Goal: Transaction & Acquisition: Obtain resource

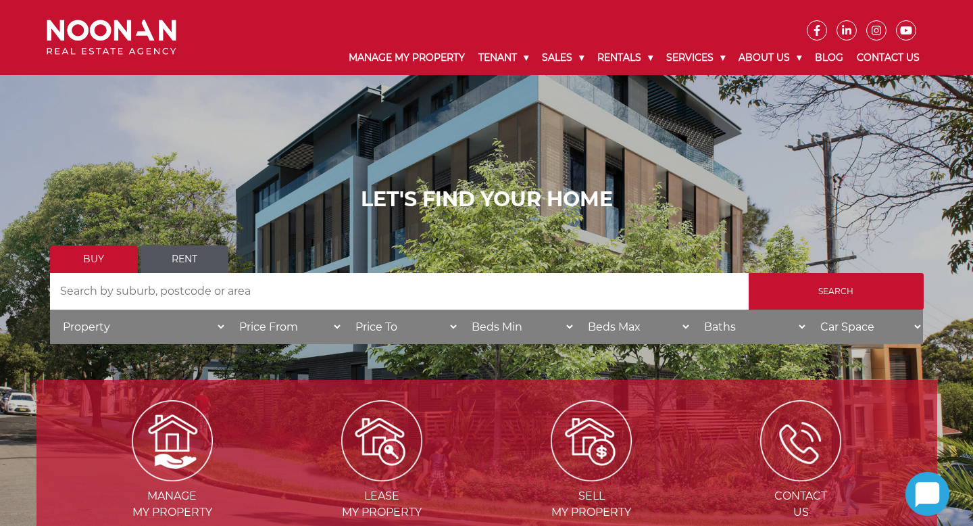
click at [175, 257] on link "Rent" at bounding box center [185, 259] width 88 height 28
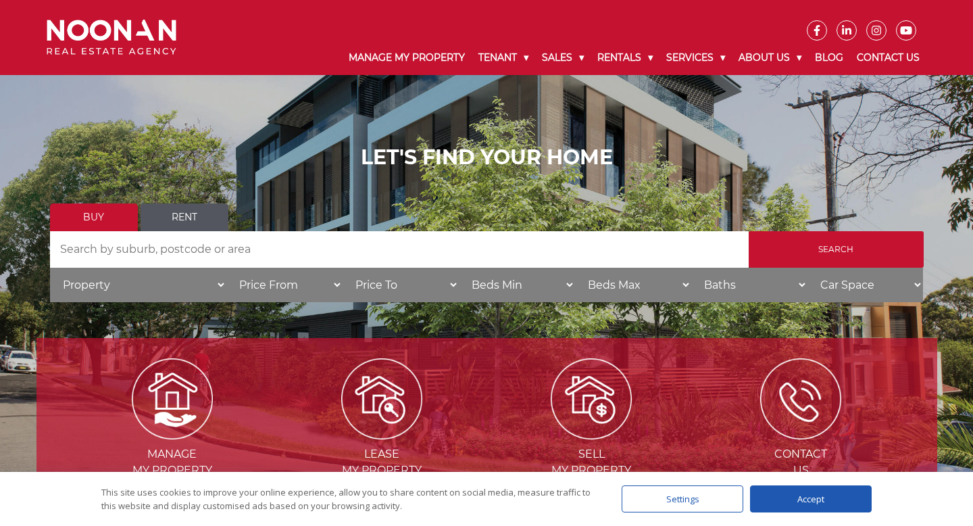
scroll to position [43, 0]
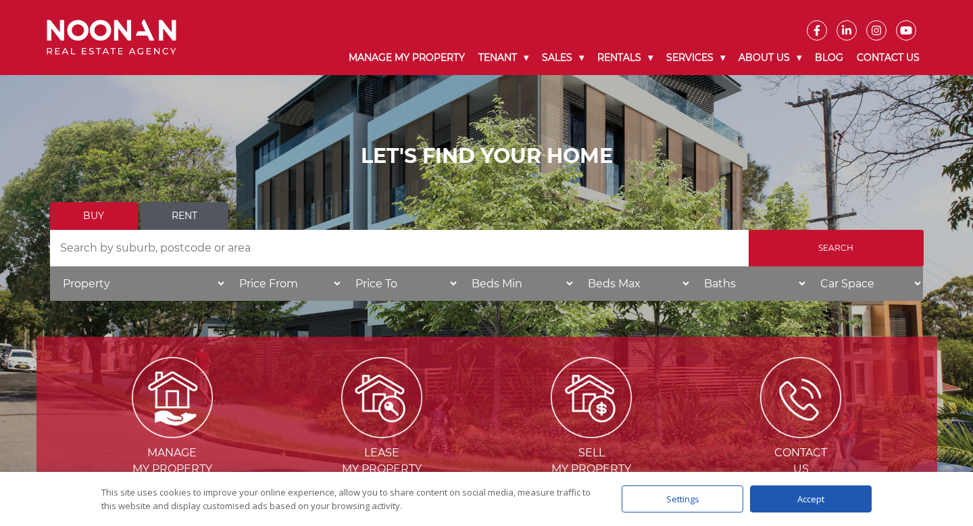
click at [179, 214] on link "Rent" at bounding box center [185, 216] width 88 height 28
click at [108, 217] on link "Buy" at bounding box center [94, 216] width 88 height 28
click at [159, 215] on link "Rent" at bounding box center [185, 216] width 88 height 28
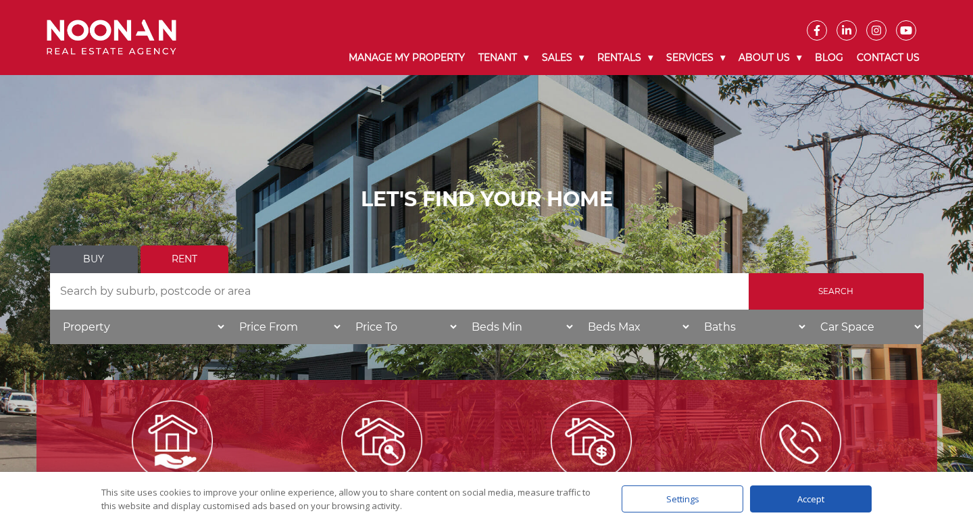
click at [484, 330] on select "Beds Min 1 + 2 + 3 + 4 + 5 + 6 + 7 + 8 + 9 + 10 +" at bounding box center [517, 327] width 116 height 34
select select "2"
click at [459, 310] on select "Beds Min 1 + 2 + 3 + 4 + 5 + 6 + 7 + 8 + 9 + 10 +" at bounding box center [517, 327] width 116 height 34
click at [637, 331] on select "Beds Max 1 + 2 + 3 + 4 + 5 + 6 + 7 + 8 + 9 + 10 +" at bounding box center [633, 327] width 116 height 34
select select "2"
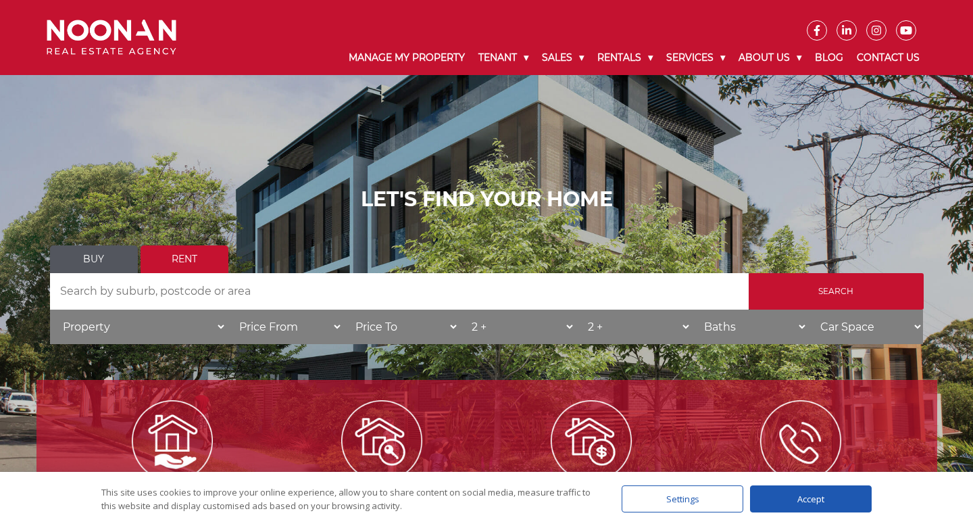
click at [575, 310] on select "Beds Max 1 + 2 + 3 + 4 + 5 + 6 + 7 + 8 + 9 + 10 +" at bounding box center [633, 327] width 116 height 34
click at [705, 329] on select "Baths 1 + 2 + 3 +" at bounding box center [749, 327] width 116 height 34
select select "2"
click at [691, 310] on select "Baths 1 + 2 + 3 +" at bounding box center [749, 327] width 116 height 34
click at [820, 328] on select "Car Space 1 + 2 + 3 +" at bounding box center [866, 327] width 116 height 34
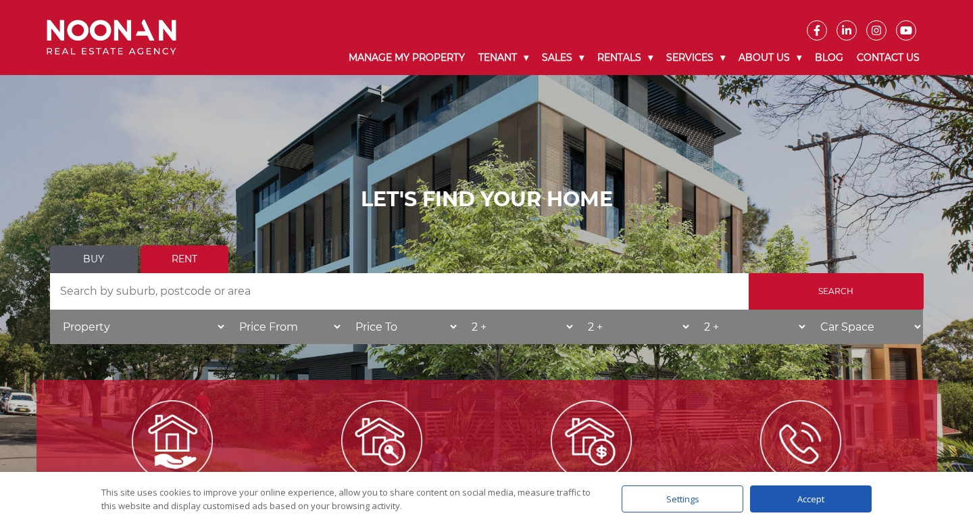
select select "1"
click at [808, 310] on select "Car Space 1 + 2 + 3 +" at bounding box center [866, 327] width 116 height 34
click at [816, 503] on div "Accept" at bounding box center [811, 498] width 122 height 27
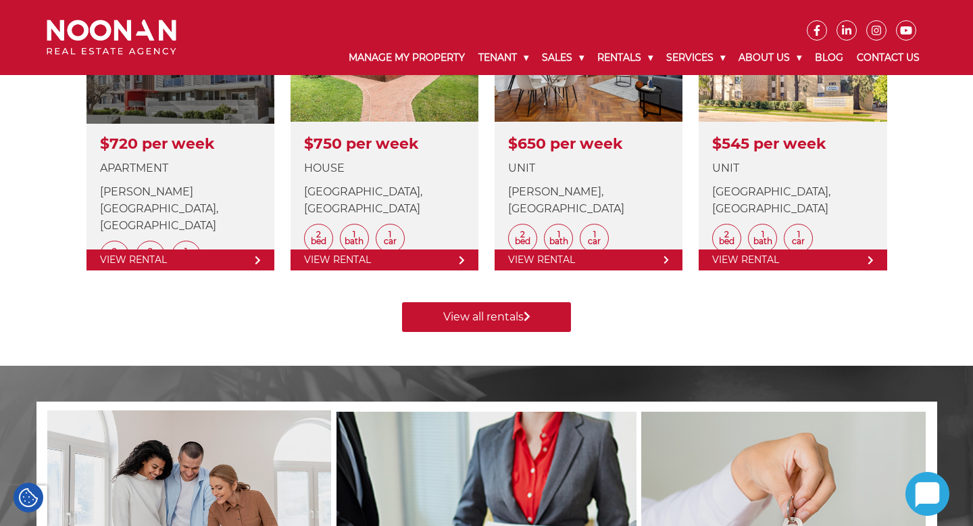
scroll to position [641, 0]
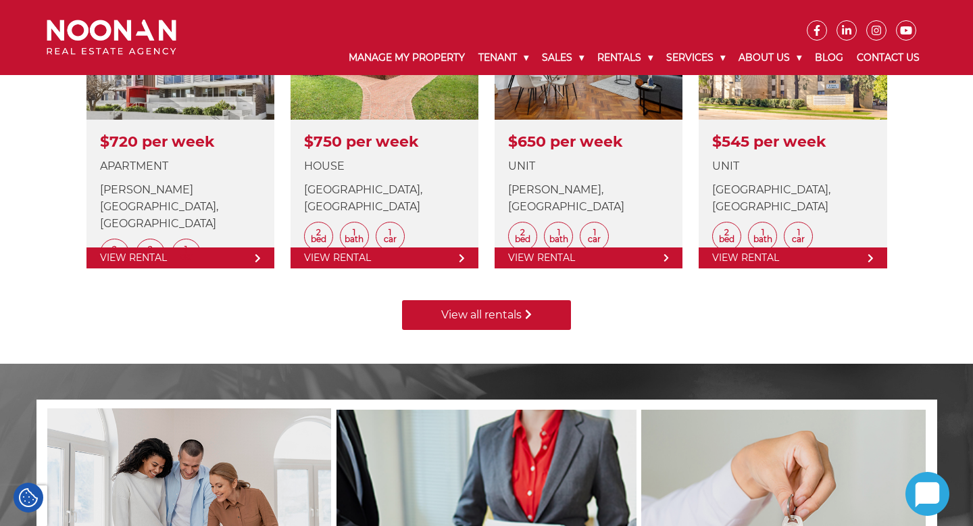
click at [467, 316] on link "View all rentals" at bounding box center [486, 315] width 169 height 30
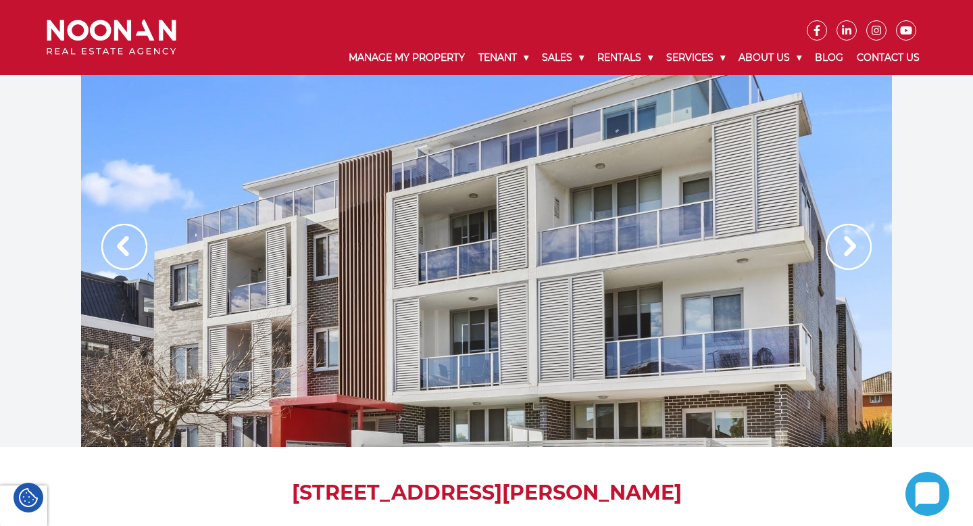
click at [852, 243] on img at bounding box center [849, 247] width 46 height 46
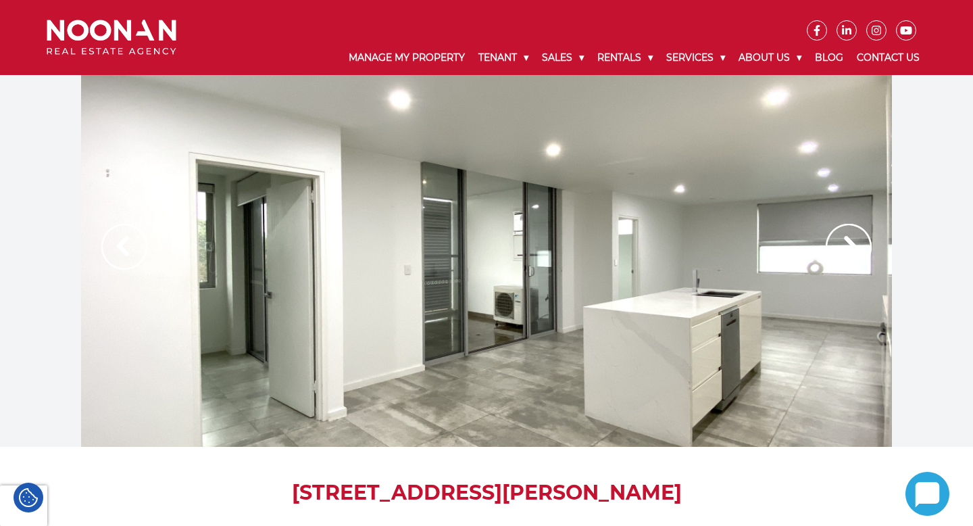
click at [852, 243] on img at bounding box center [849, 247] width 46 height 46
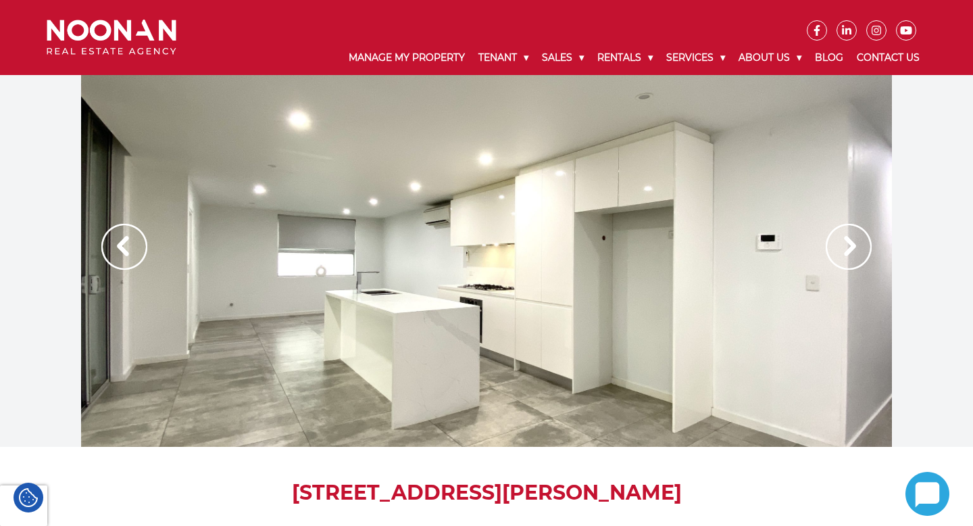
click at [852, 243] on img at bounding box center [849, 247] width 46 height 46
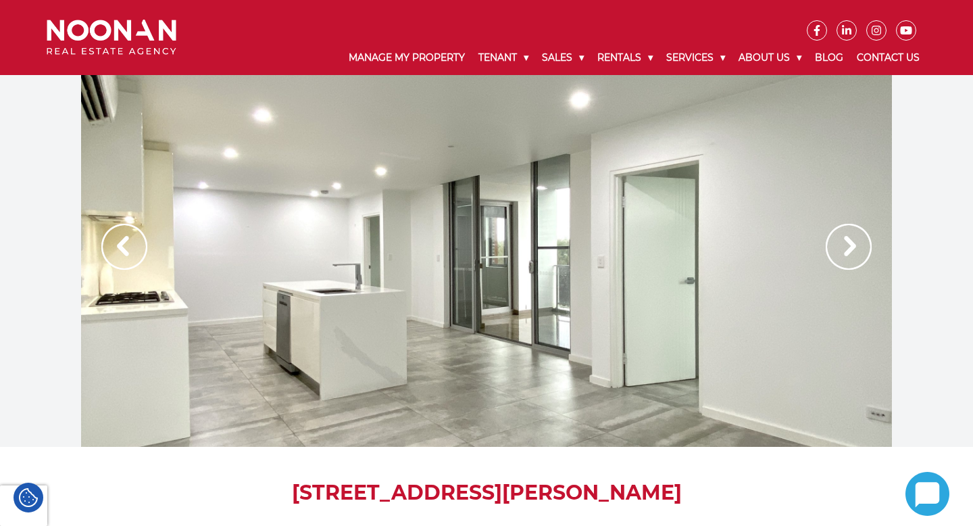
click at [852, 244] on img at bounding box center [849, 247] width 46 height 46
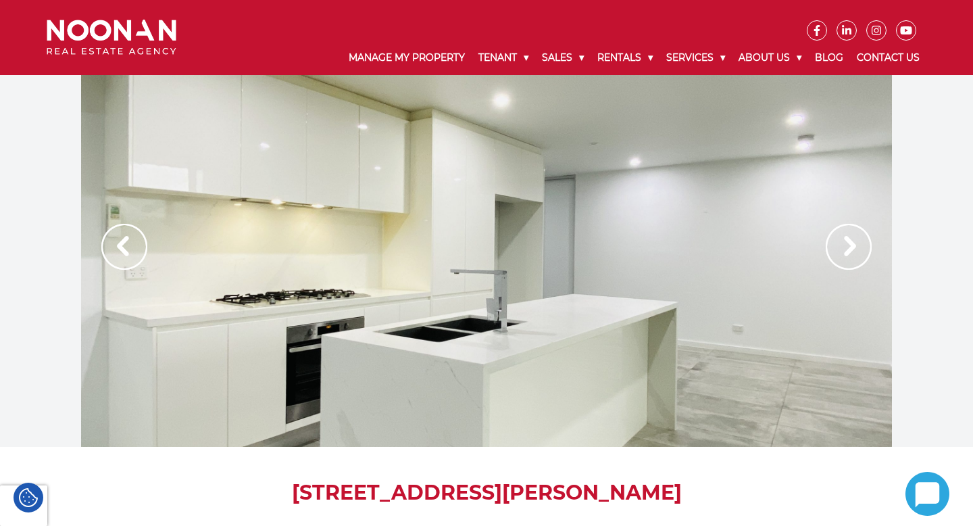
click at [852, 245] on img at bounding box center [849, 247] width 46 height 46
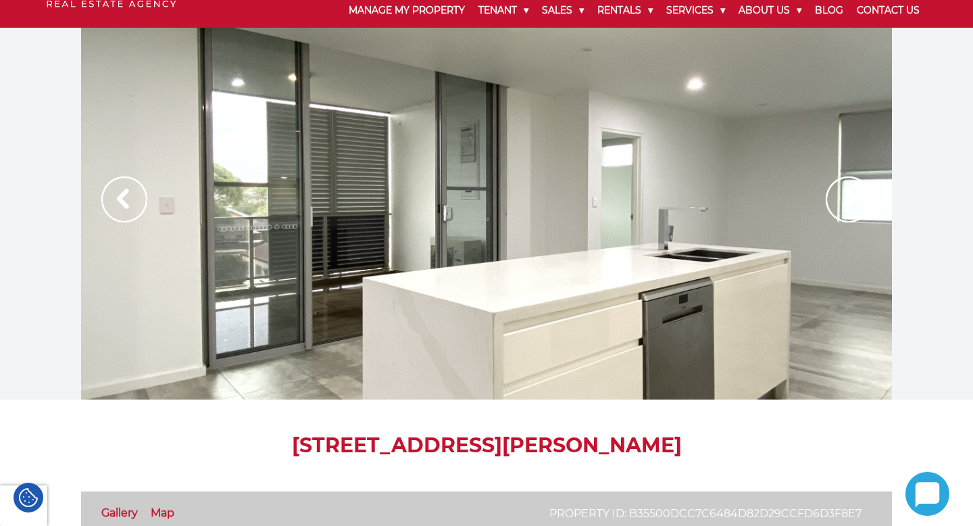
scroll to position [52, 0]
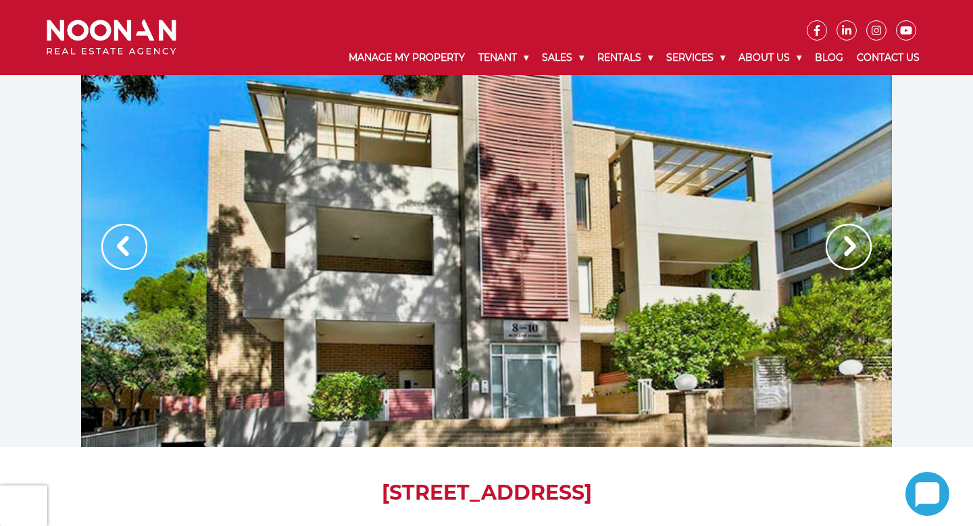
click at [852, 252] on img at bounding box center [849, 247] width 46 height 46
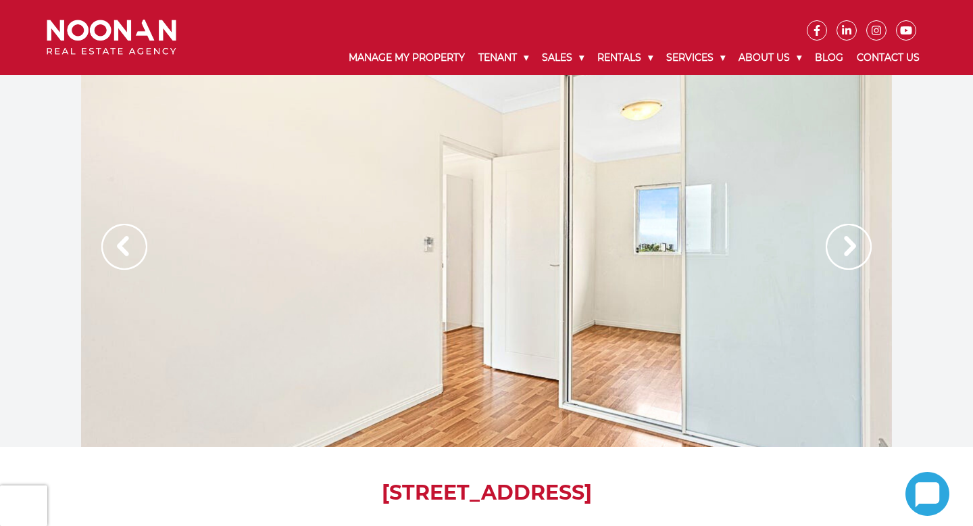
click at [852, 252] on img at bounding box center [849, 247] width 46 height 46
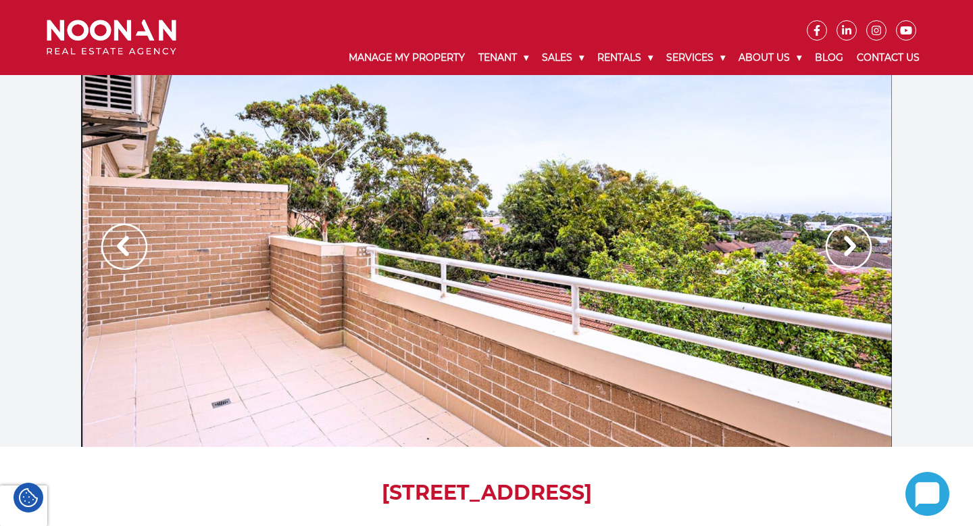
click at [850, 253] on img at bounding box center [849, 247] width 46 height 46
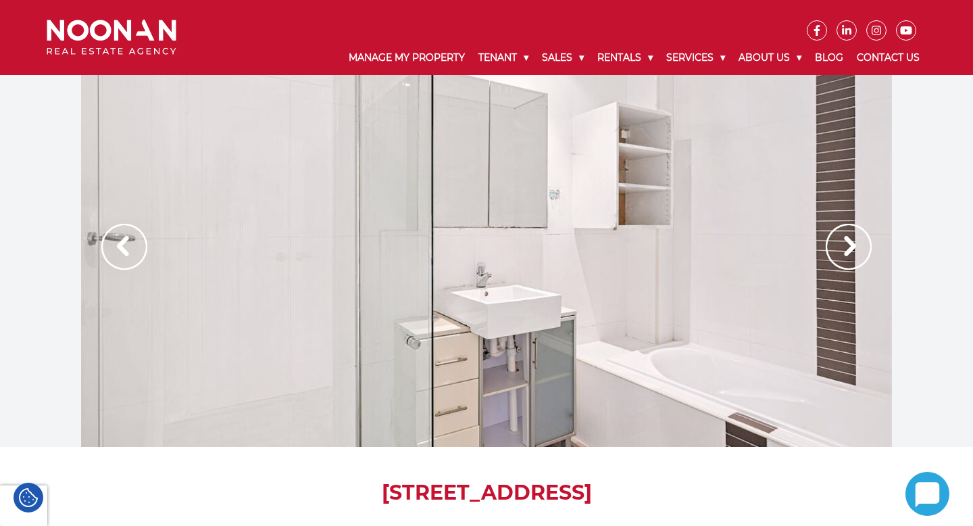
click at [850, 253] on img at bounding box center [849, 247] width 46 height 46
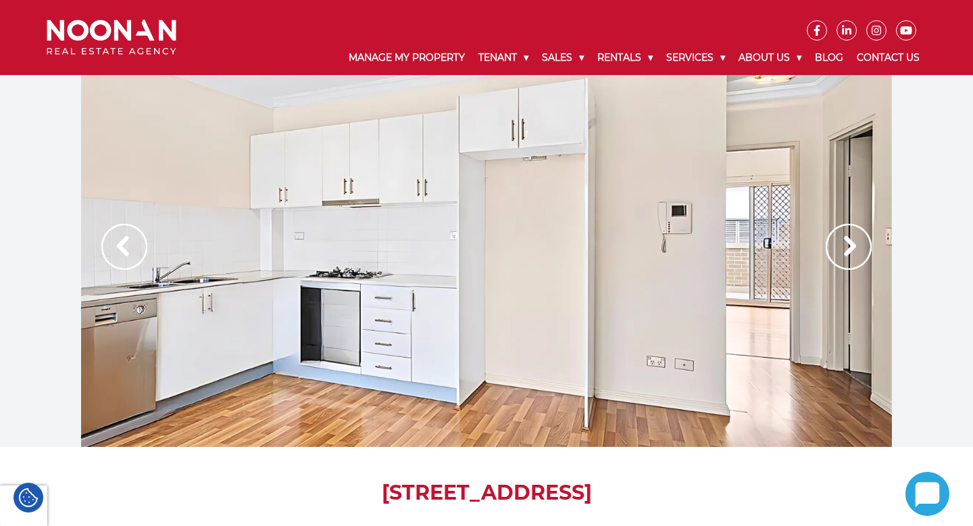
click at [850, 254] on img at bounding box center [849, 247] width 46 height 46
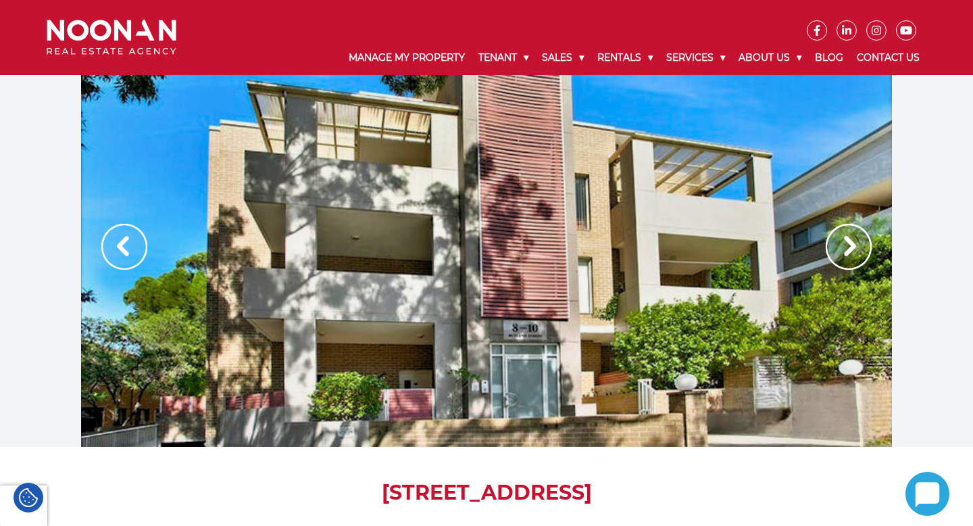
click at [850, 254] on img at bounding box center [849, 247] width 46 height 46
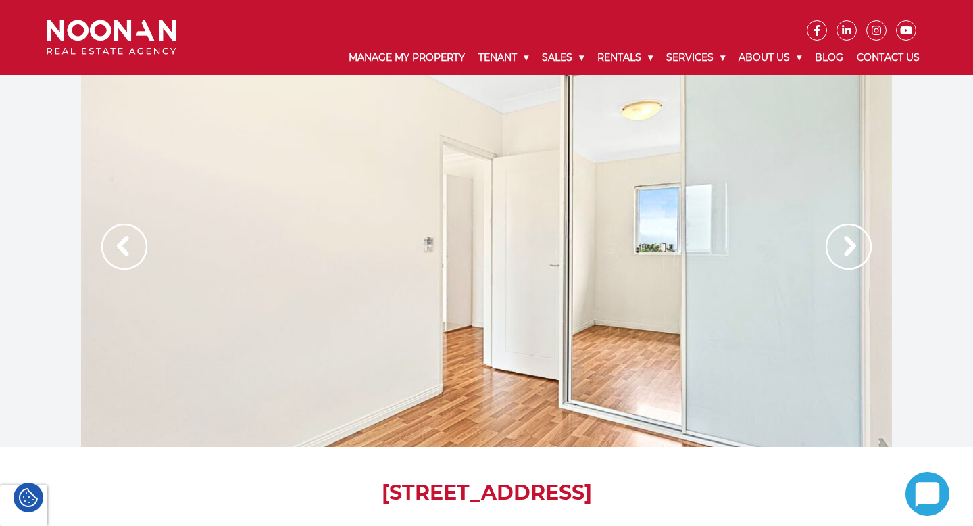
click at [849, 254] on img at bounding box center [849, 247] width 46 height 46
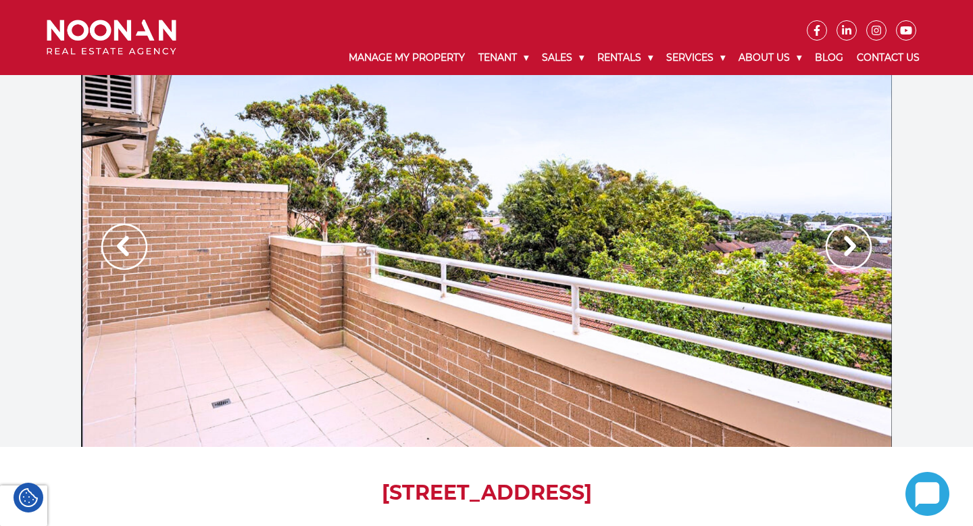
click at [849, 254] on img at bounding box center [849, 247] width 46 height 46
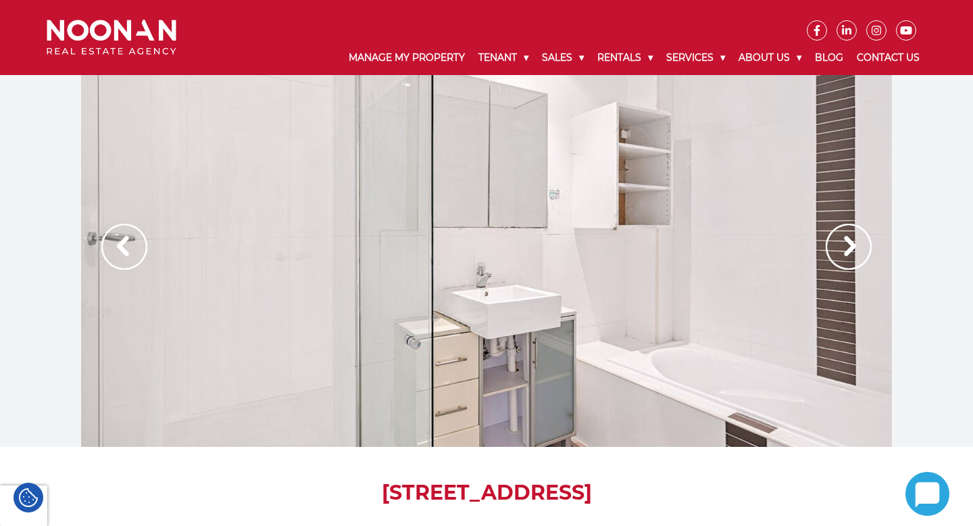
click at [849, 254] on img at bounding box center [849, 247] width 46 height 46
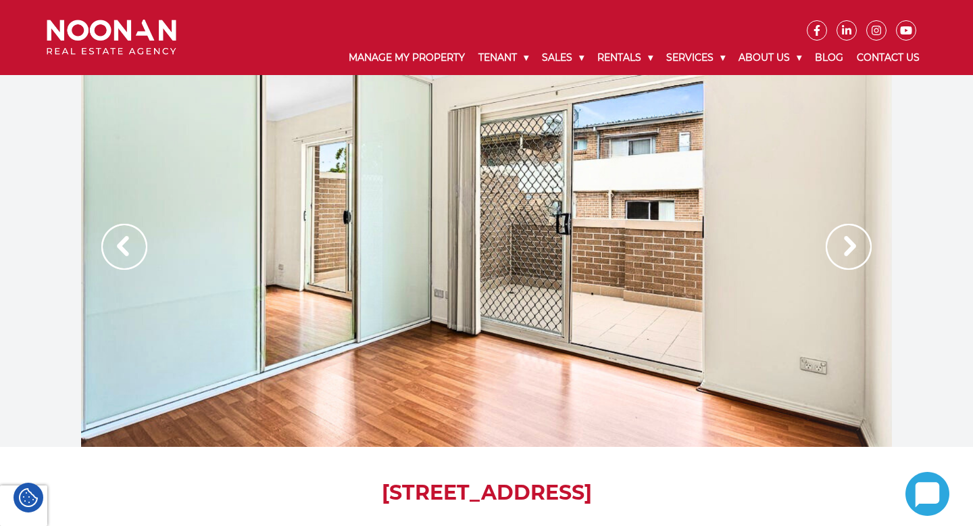
click at [848, 258] on img at bounding box center [849, 247] width 46 height 46
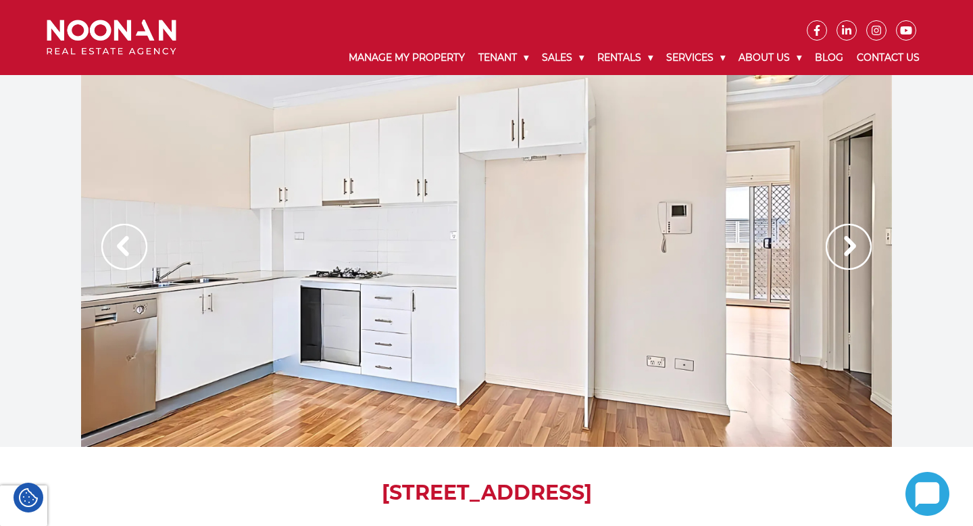
click at [848, 259] on img at bounding box center [849, 247] width 46 height 46
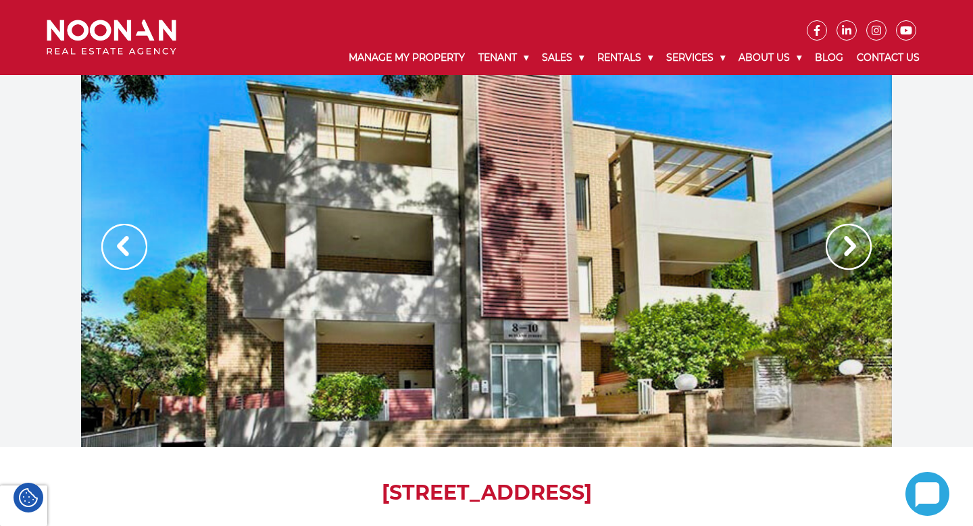
click at [848, 260] on img at bounding box center [849, 247] width 46 height 46
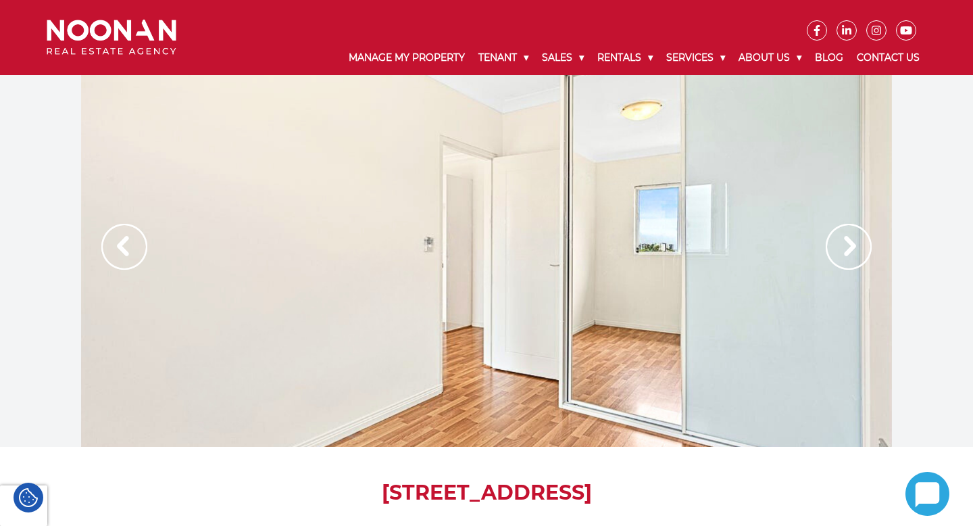
click at [848, 260] on img at bounding box center [849, 247] width 46 height 46
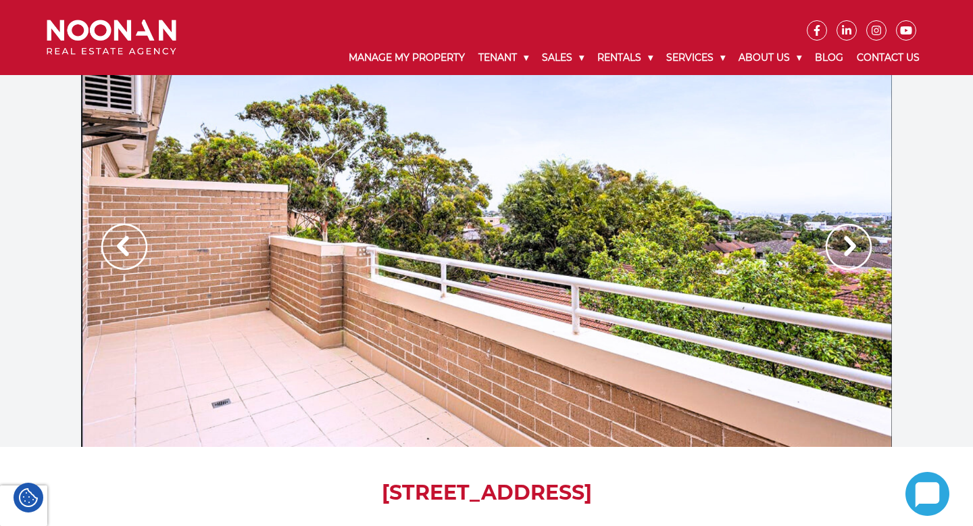
click at [118, 241] on img at bounding box center [124, 247] width 46 height 46
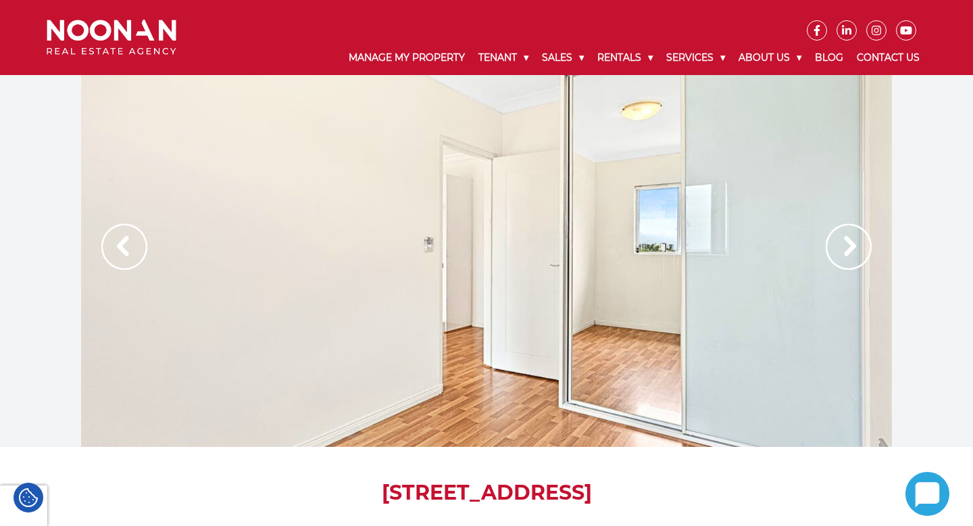
click at [118, 241] on img at bounding box center [124, 247] width 46 height 46
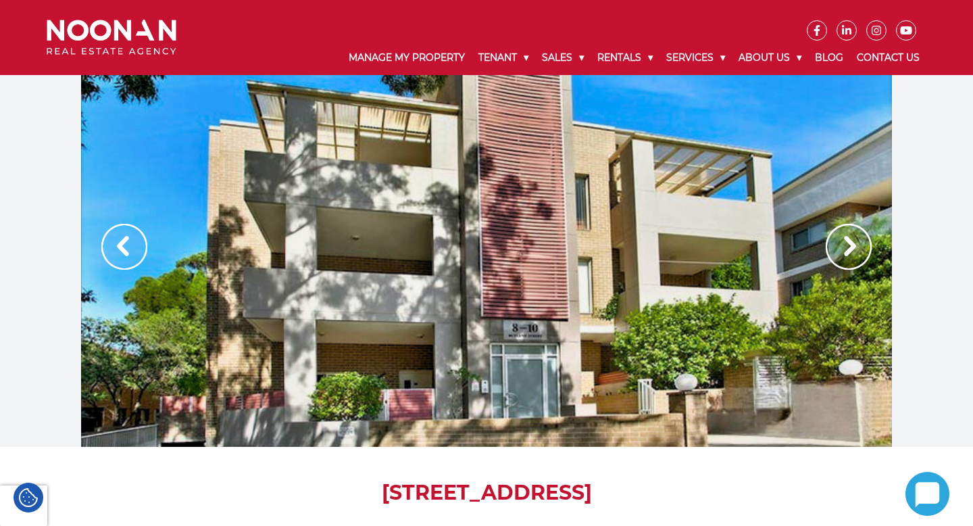
click at [118, 241] on img at bounding box center [124, 247] width 46 height 46
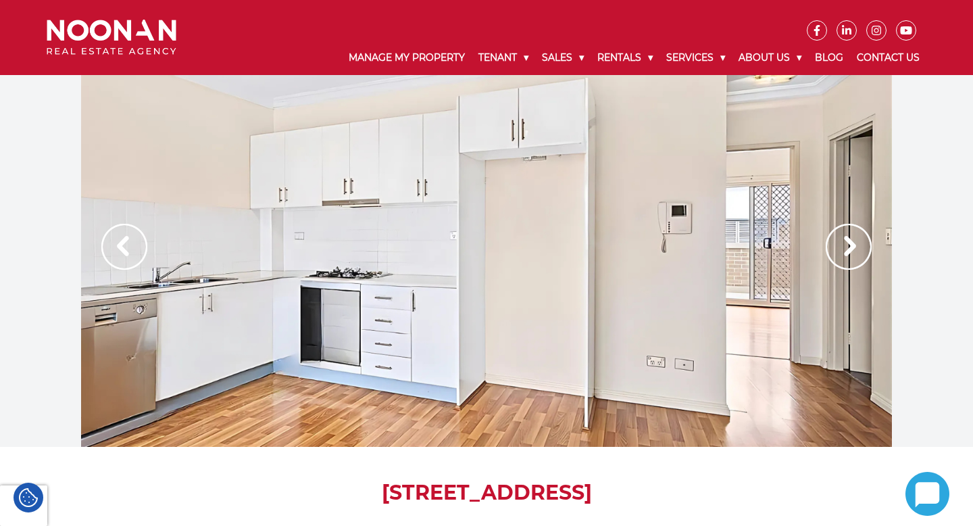
click at [118, 241] on img at bounding box center [124, 247] width 46 height 46
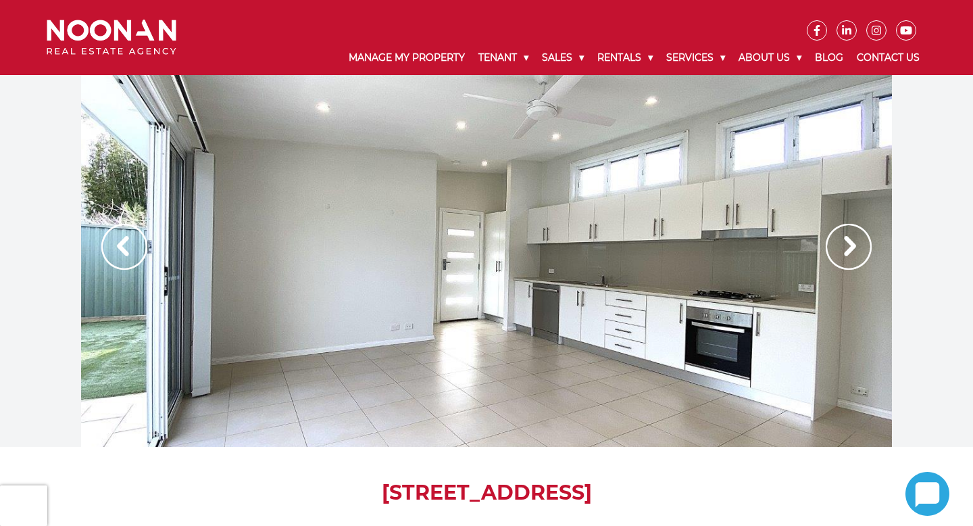
click at [822, 249] on div at bounding box center [486, 261] width 811 height 372
click at [848, 245] on img at bounding box center [849, 247] width 46 height 46
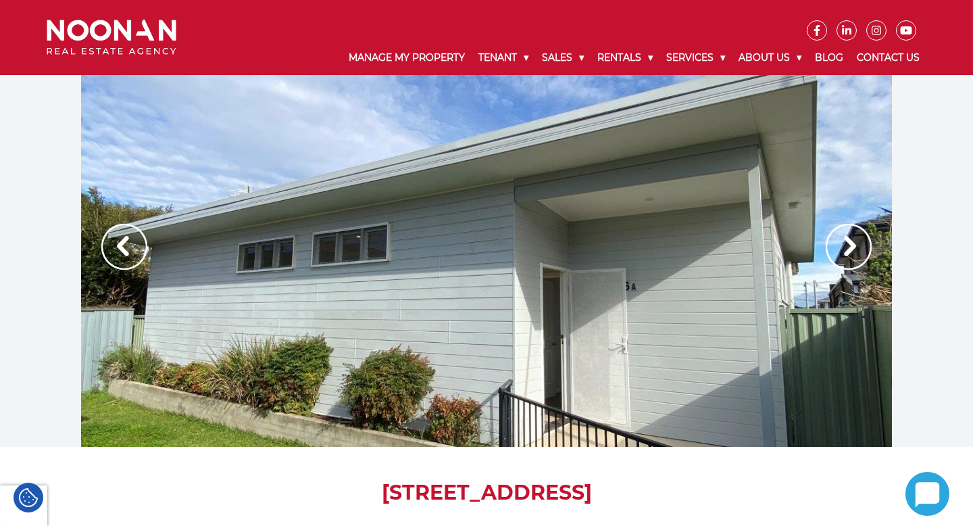
click at [847, 247] on img at bounding box center [849, 247] width 46 height 46
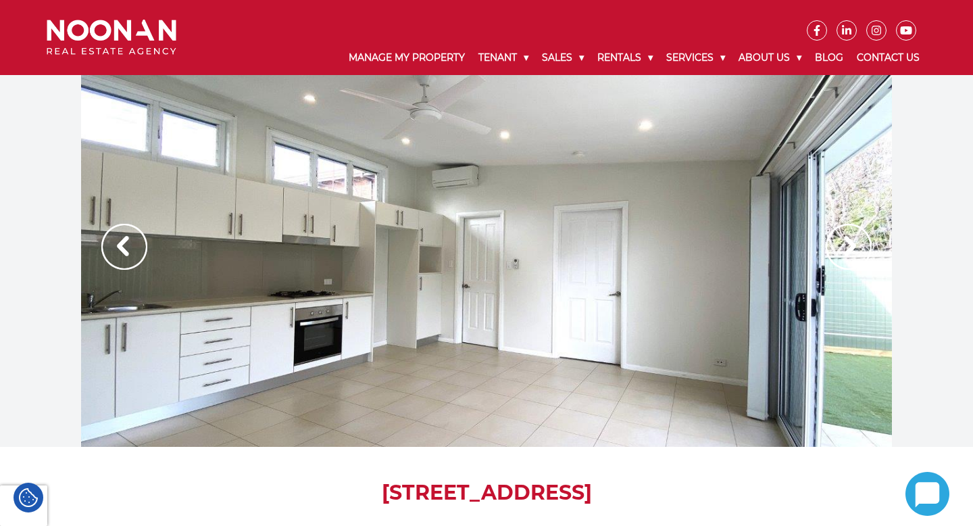
click at [847, 247] on img at bounding box center [849, 247] width 46 height 46
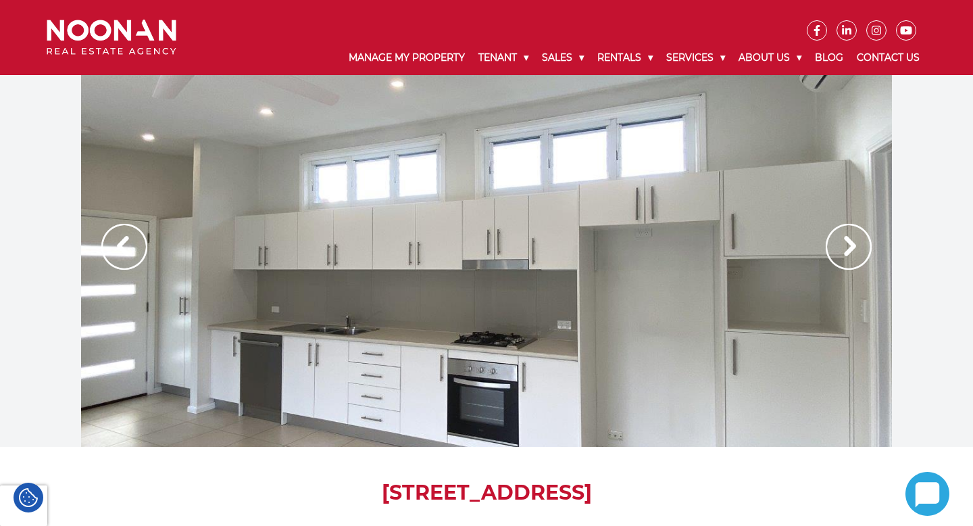
click at [847, 248] on img at bounding box center [849, 247] width 46 height 46
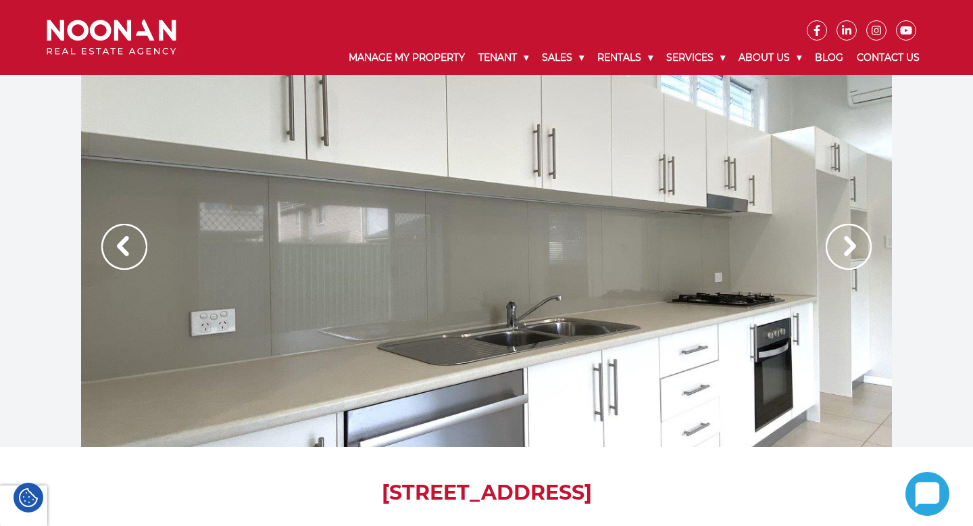
click at [847, 249] on img at bounding box center [849, 247] width 46 height 46
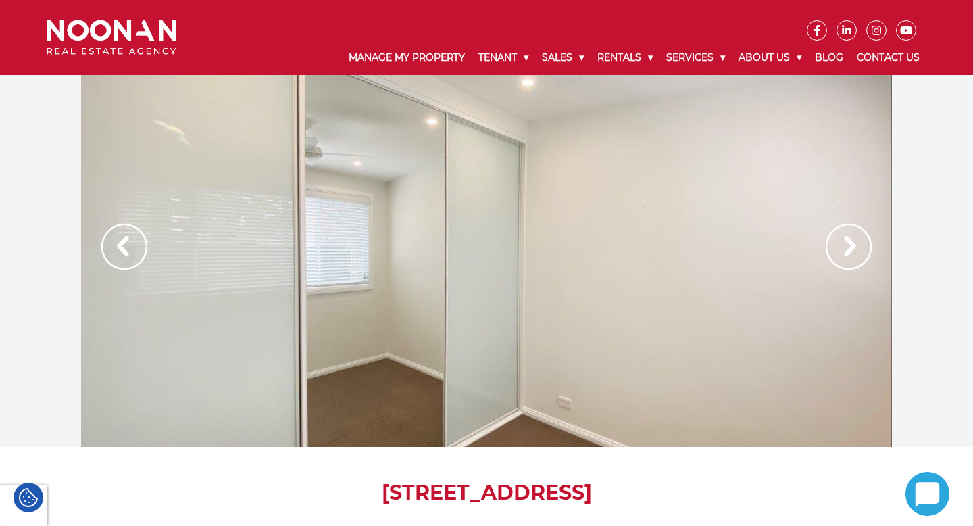
click at [847, 249] on img at bounding box center [849, 247] width 46 height 46
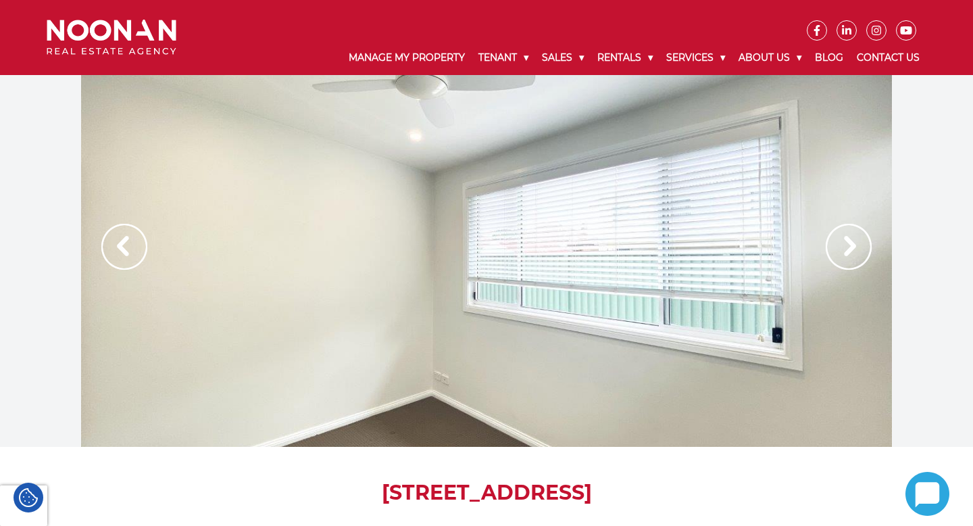
click at [847, 249] on img at bounding box center [849, 247] width 46 height 46
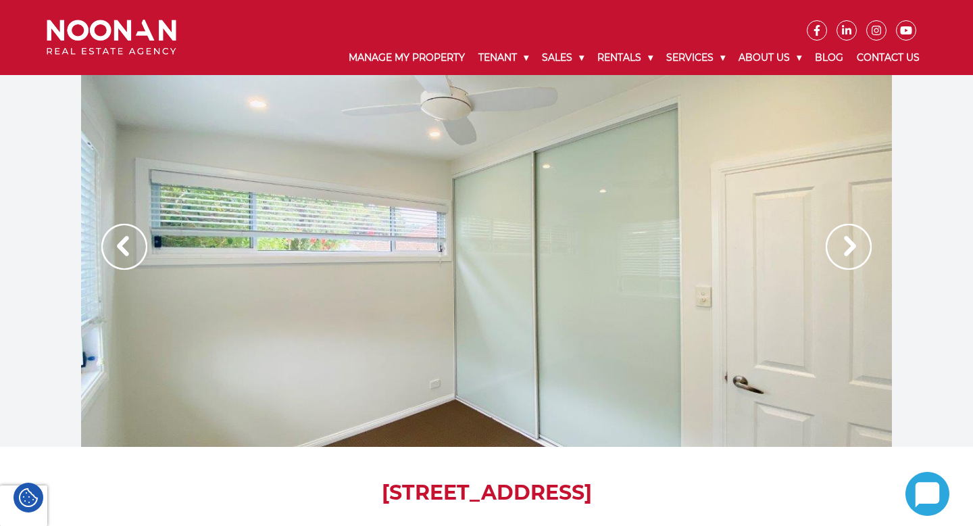
click at [863, 253] on img at bounding box center [849, 247] width 46 height 46
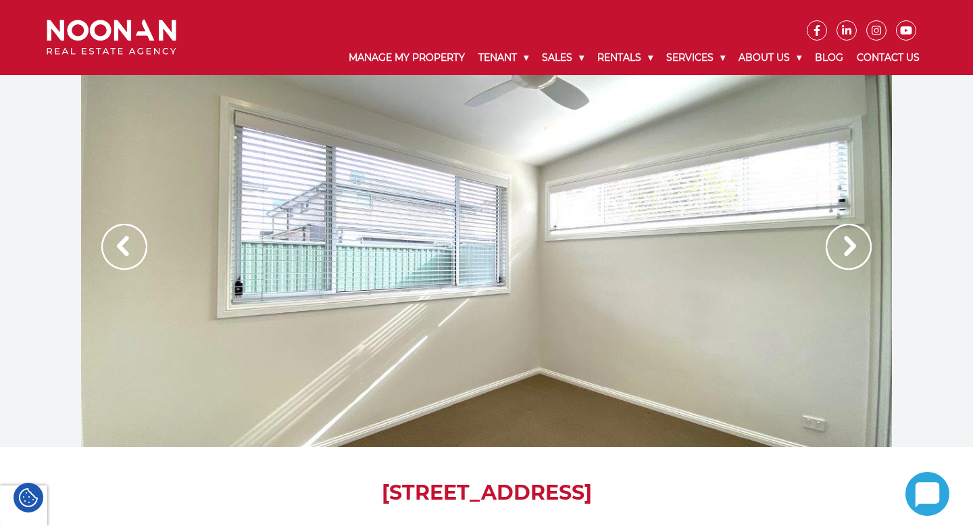
click at [863, 253] on img at bounding box center [849, 247] width 46 height 46
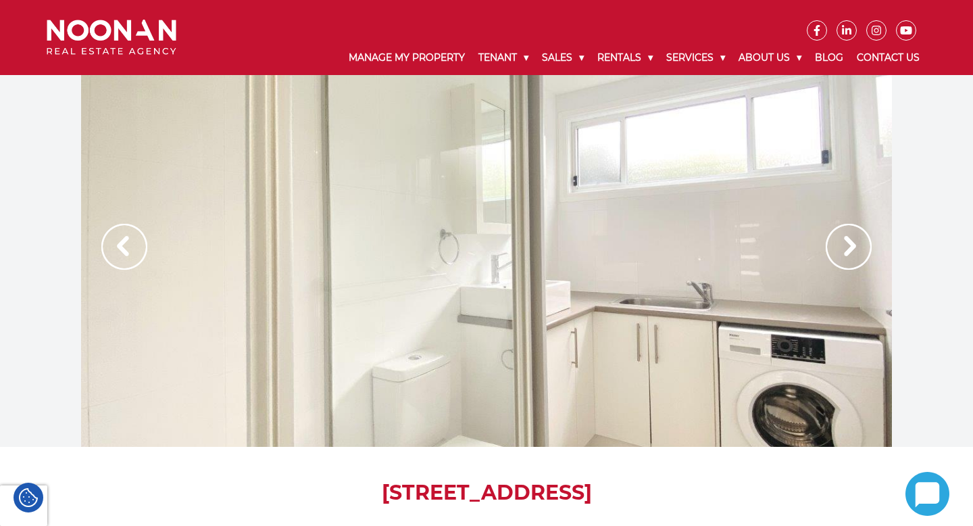
click at [862, 253] on img at bounding box center [849, 247] width 46 height 46
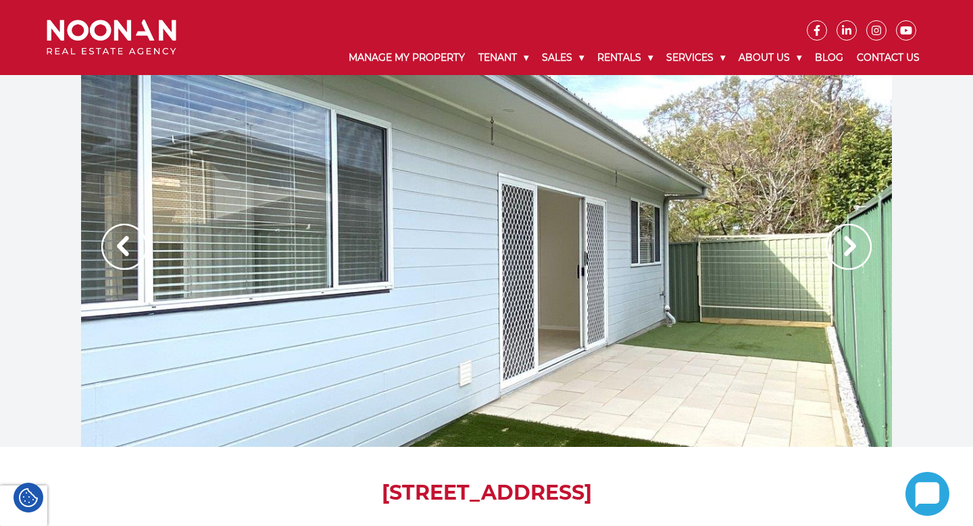
click at [862, 253] on img at bounding box center [849, 247] width 46 height 46
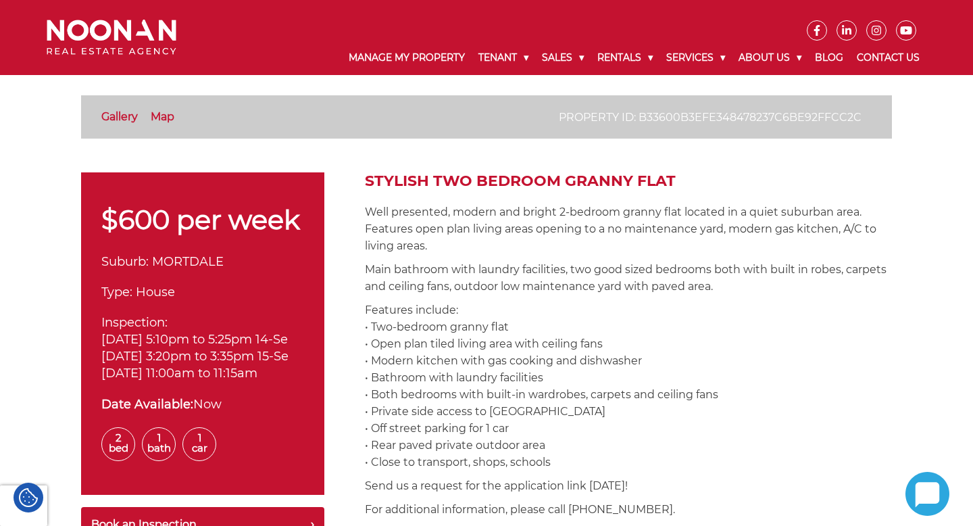
scroll to position [376, 0]
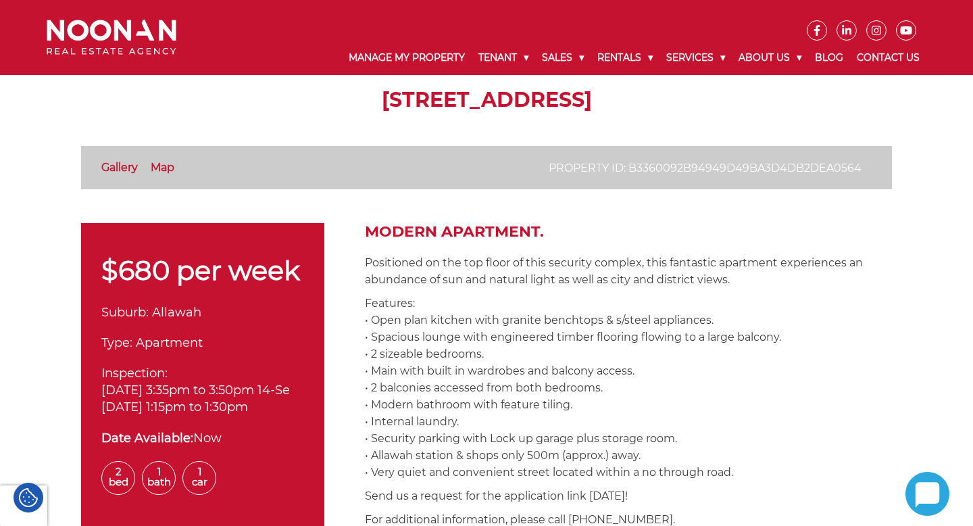
scroll to position [313, 0]
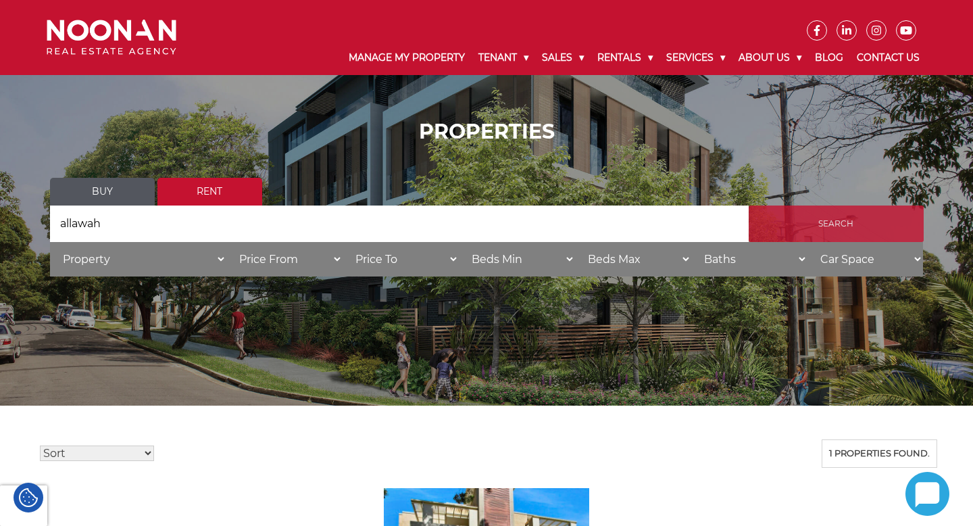
click at [799, 217] on input "Search" at bounding box center [836, 223] width 175 height 36
click at [204, 223] on input "allawah" at bounding box center [399, 223] width 699 height 36
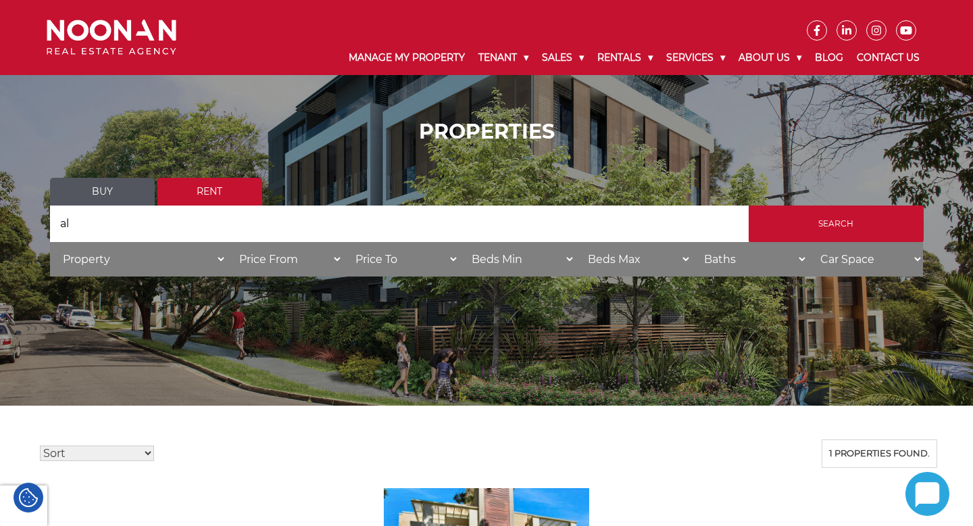
type input "a"
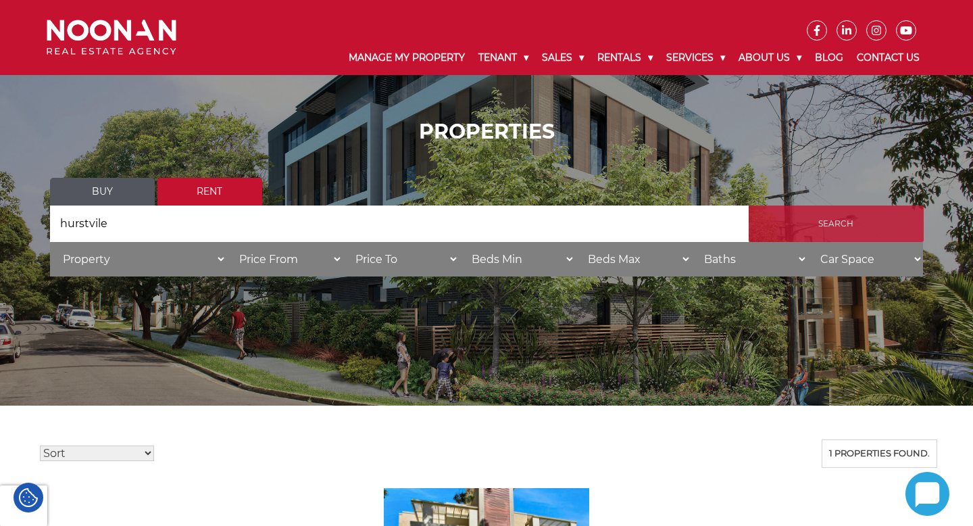
type input "hurstvile"
click at [806, 231] on input "Search" at bounding box center [836, 223] width 175 height 36
